Goal: Task Accomplishment & Management: Use online tool/utility

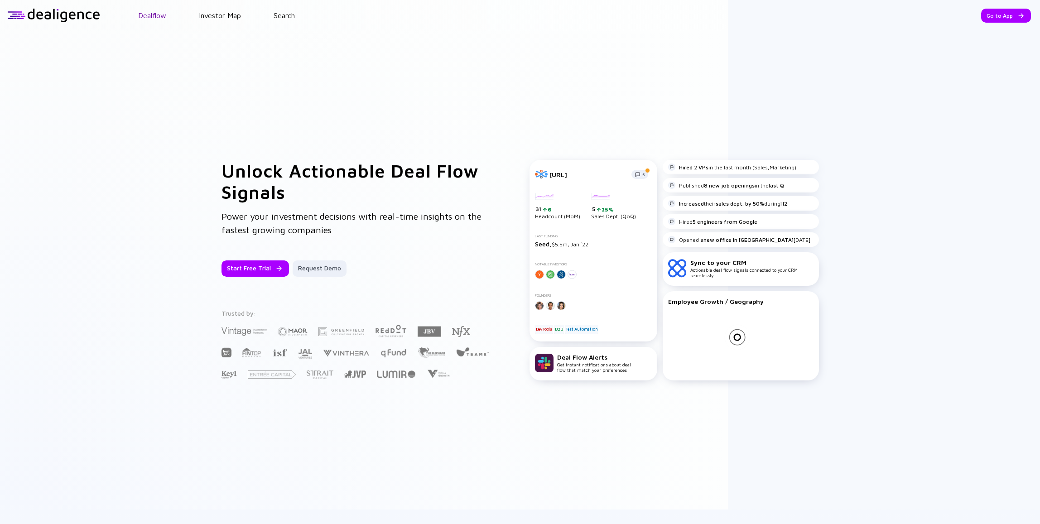
click at [141, 17] on link "Dealflow" at bounding box center [152, 15] width 28 height 8
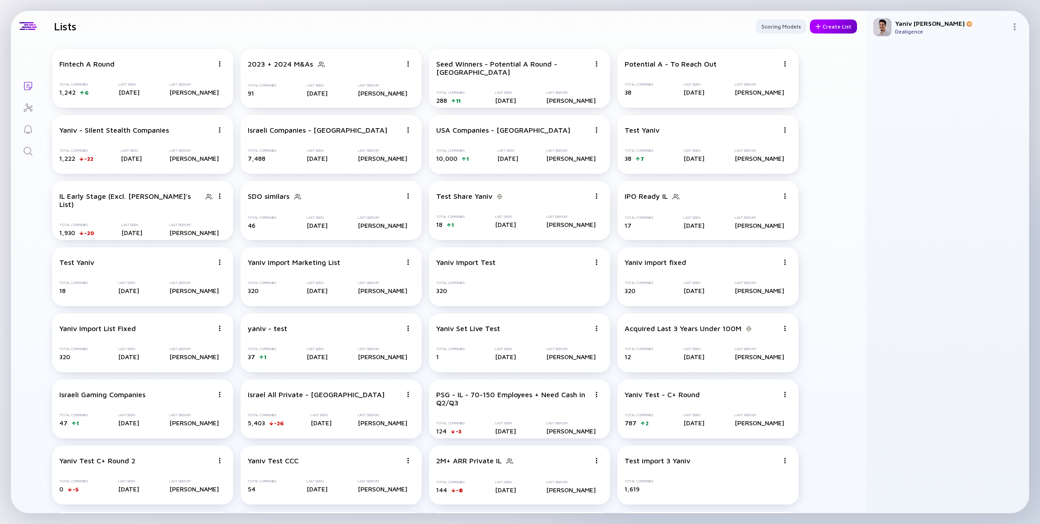
click at [833, 25] on div "Create List" at bounding box center [833, 26] width 47 height 14
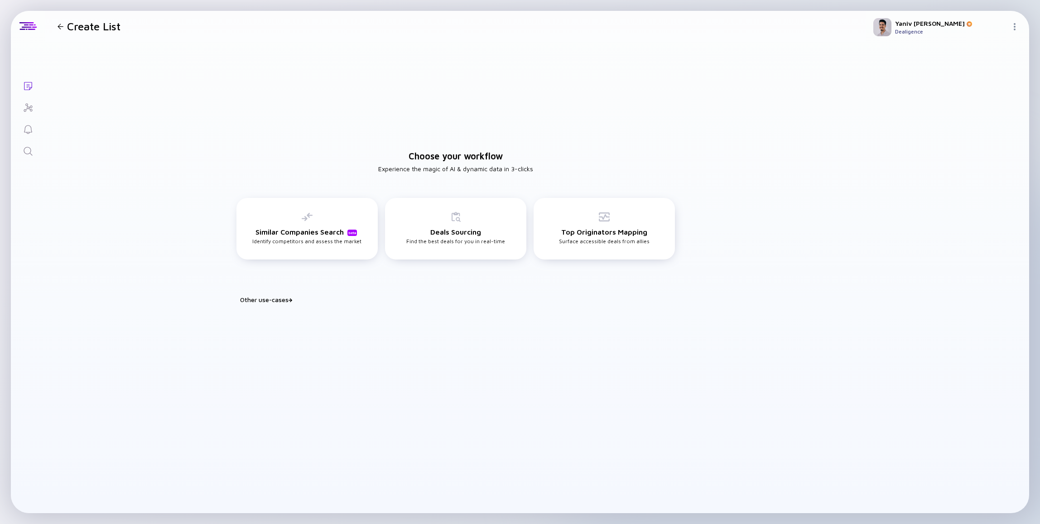
click at [256, 301] on div "Other use-cases" at bounding box center [461, 300] width 442 height 8
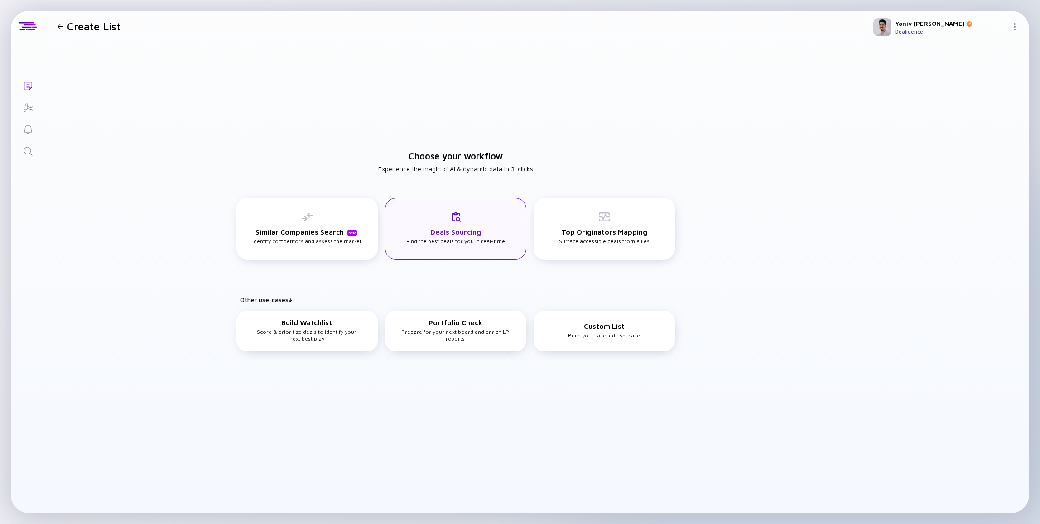
click at [518, 228] on div "Deals Sourcing Find the best deals for you in real-time" at bounding box center [455, 229] width 141 height 62
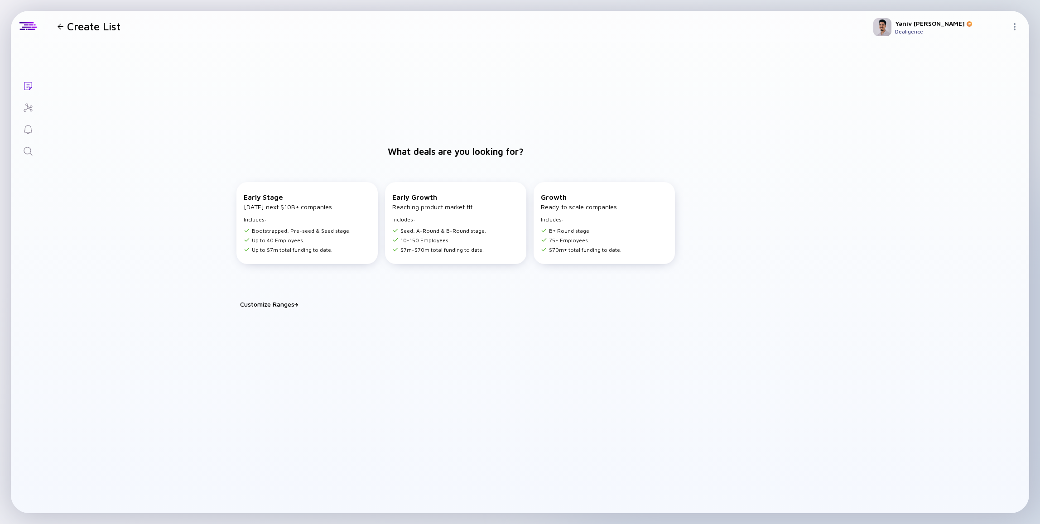
click at [60, 29] on div at bounding box center [61, 27] width 6 height 6
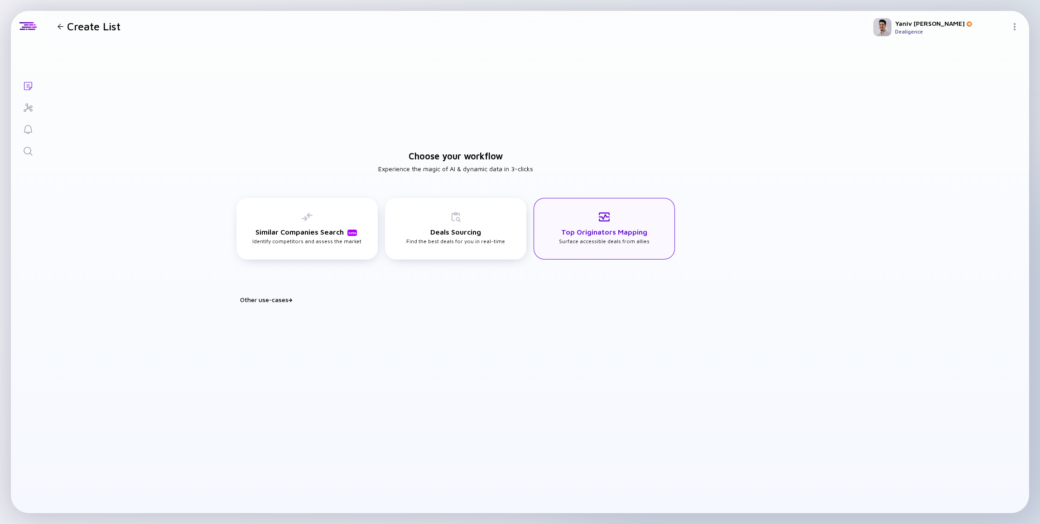
click at [592, 226] on div "Top Originators Mapping Surface accessible deals from allies" at bounding box center [604, 227] width 91 height 33
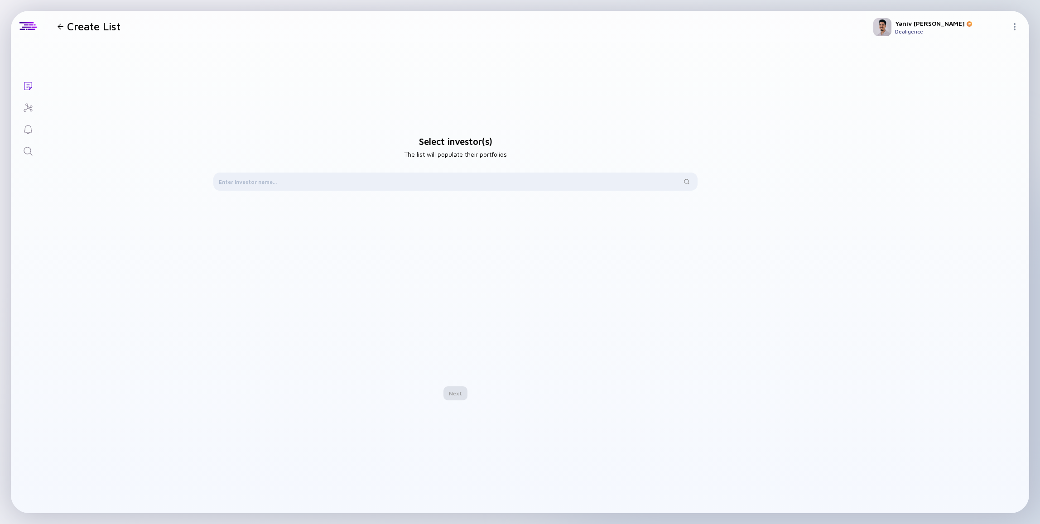
click at [64, 24] on div at bounding box center [60, 27] width 13 height 6
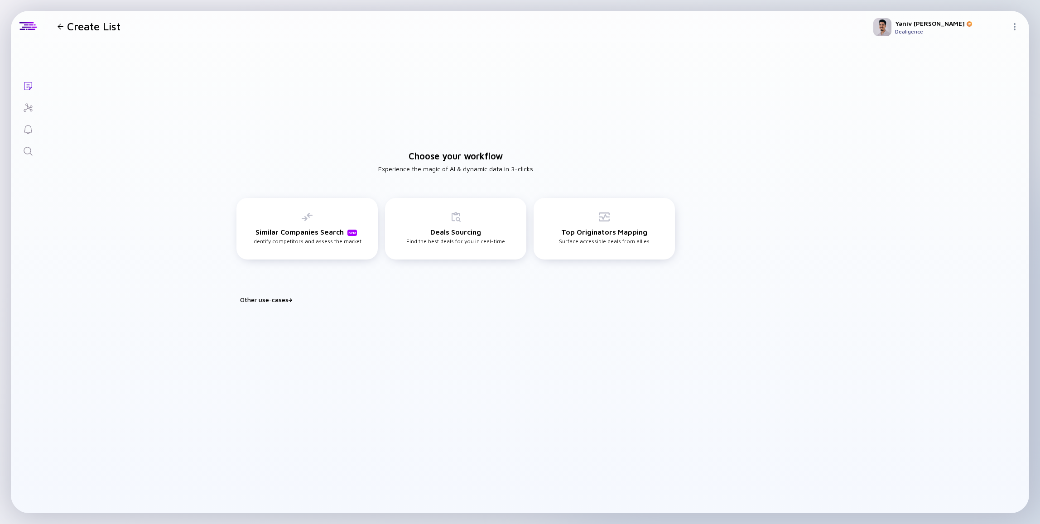
click at [266, 298] on div "Other use-cases" at bounding box center [461, 300] width 442 height 8
click at [351, 336] on div "Build Watchlist Score & prioritize deals to identify your next best play" at bounding box center [306, 330] width 111 height 24
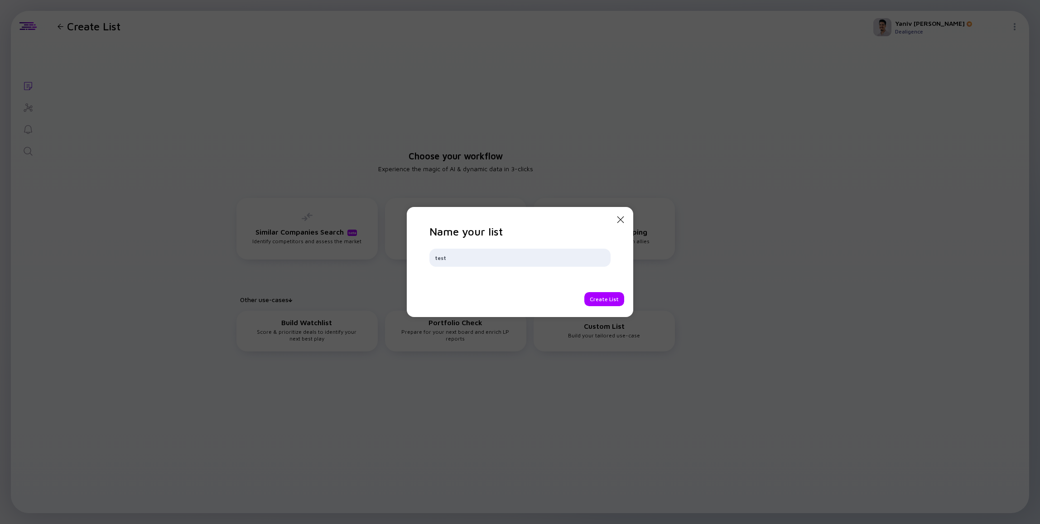
click at [595, 291] on div "Name your list test Create List" at bounding box center [519, 265] width 181 height 81
click at [538, 263] on div "test" at bounding box center [519, 258] width 181 height 18
click at [533, 257] on input "test" at bounding box center [520, 257] width 170 height 9
type input "Yaniv Test"
click at [615, 299] on div "Create List" at bounding box center [604, 299] width 40 height 14
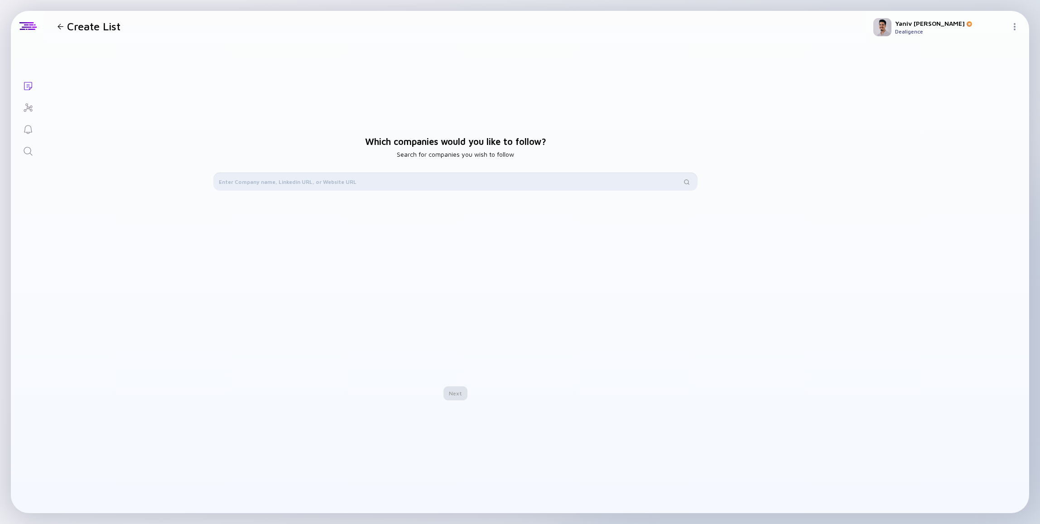
click at [440, 179] on input "text" at bounding box center [450, 181] width 463 height 9
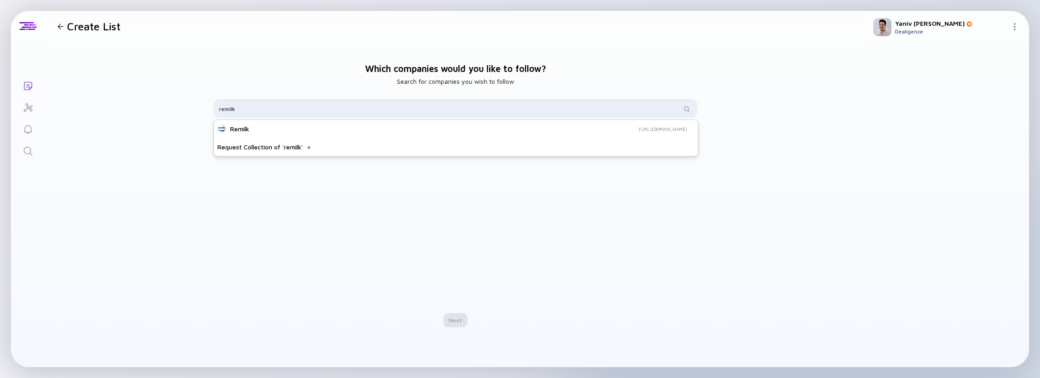
click at [270, 113] on input "remilk" at bounding box center [450, 108] width 463 height 9
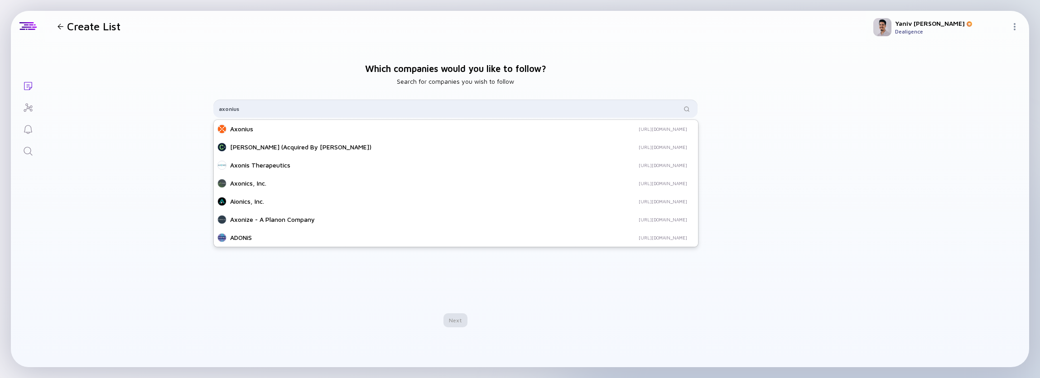
type input "axonius"
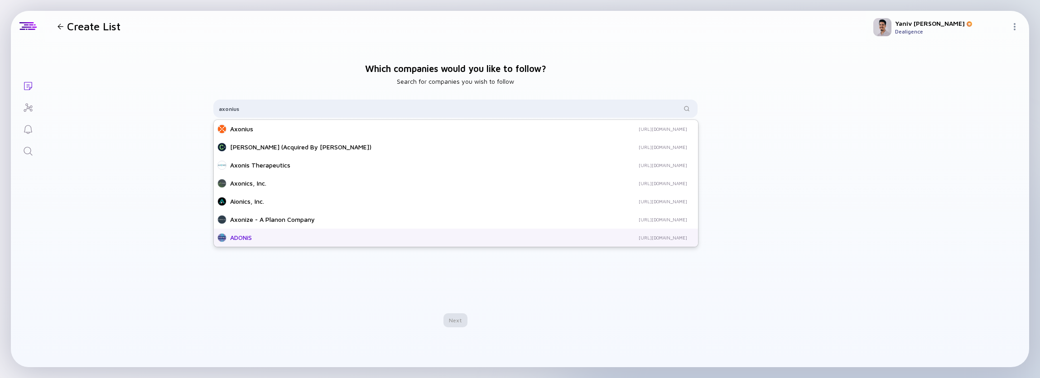
click at [252, 236] on div "ADONiS" at bounding box center [336, 237] width 213 height 9
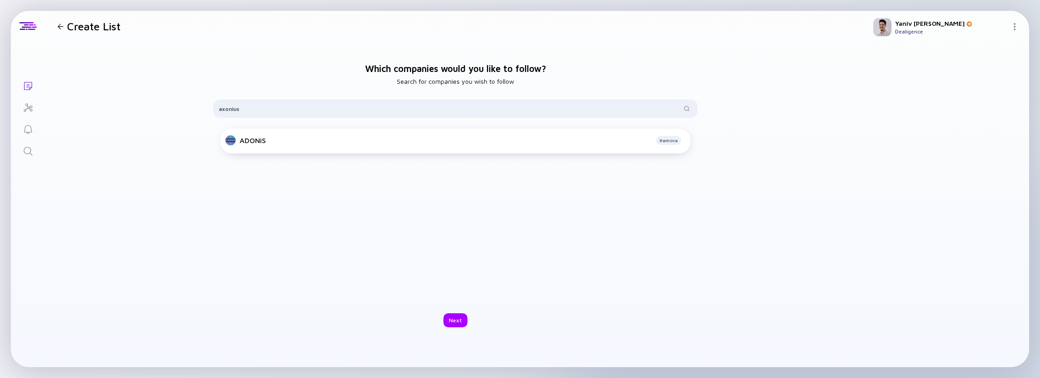
click at [240, 329] on div "Which companies would you like to follow? Search for companies you wish to foll…" at bounding box center [455, 195] width 821 height 307
